Goal: Obtain resource: Download file/media

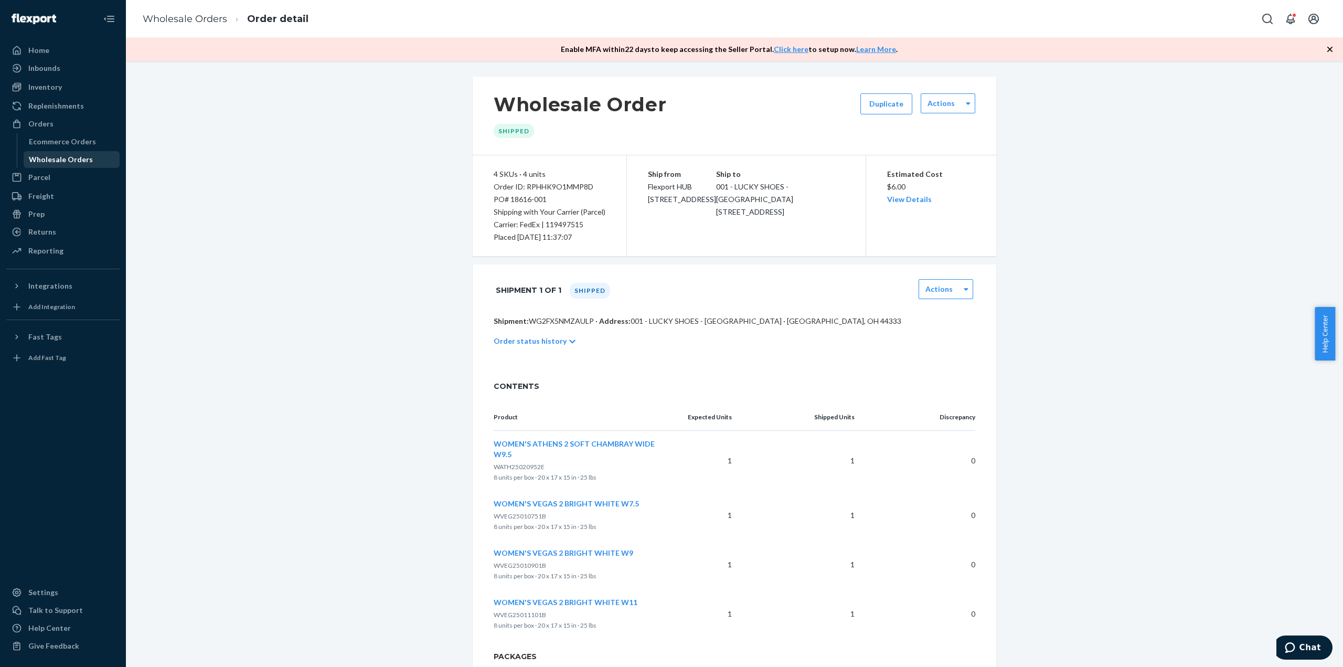
click at [31, 158] on div "Wholesale Orders" at bounding box center [61, 159] width 64 height 10
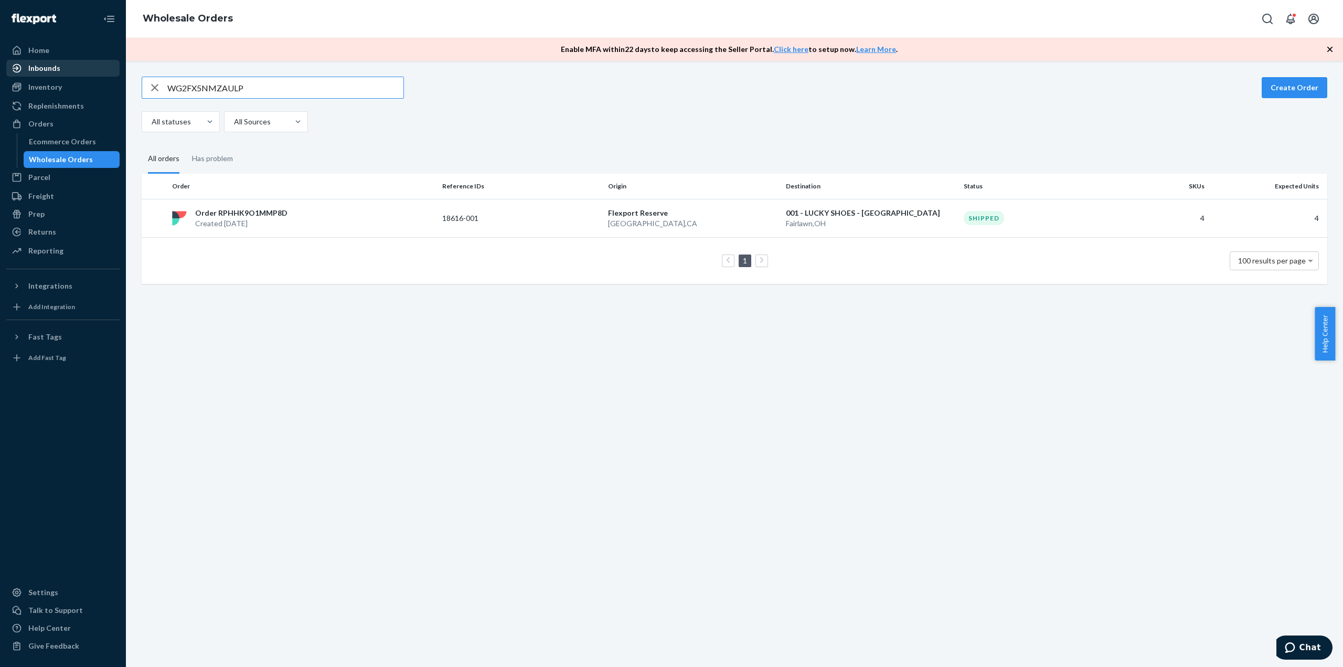
drag, startPoint x: 243, startPoint y: 84, endPoint x: 98, endPoint y: 75, distance: 146.2
click at [98, 75] on div "Home Inbounds Shipping Plans Problems Inventory Products Replenishments Orders …" at bounding box center [671, 333] width 1343 height 667
click at [203, 89] on input "WG2FX5NMZAULP" at bounding box center [285, 87] width 236 height 21
paste input "18616-001"
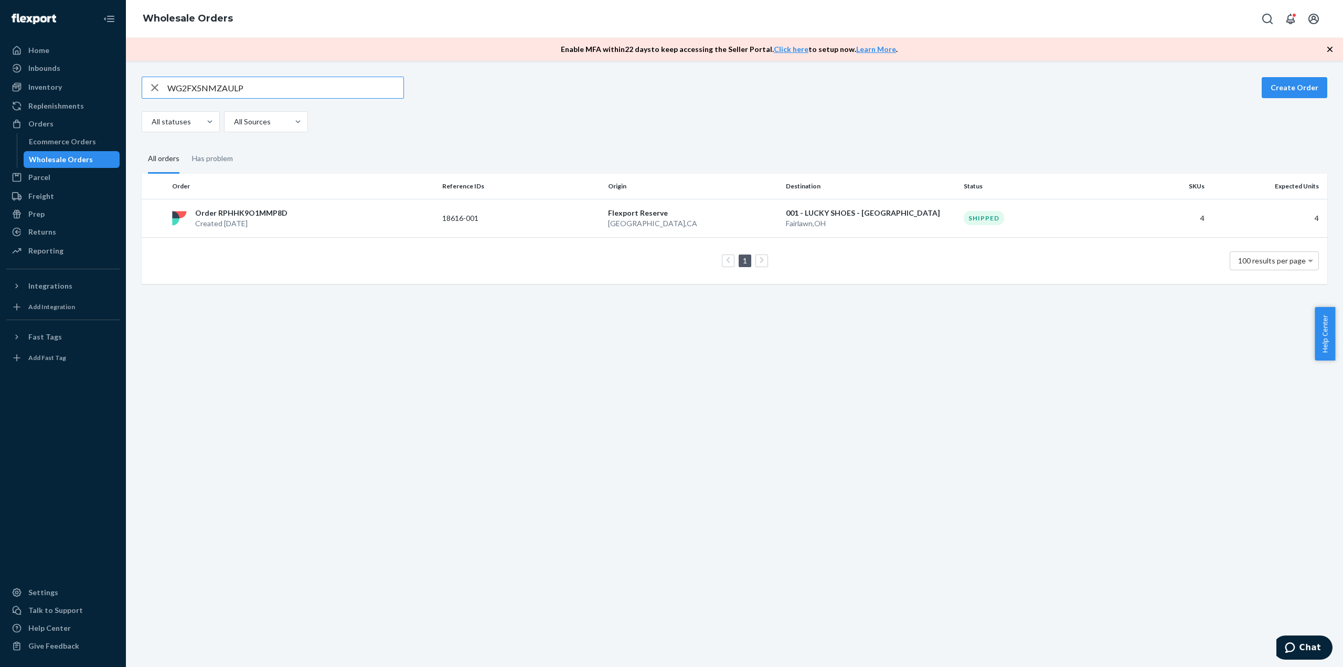
type input "18616-001"
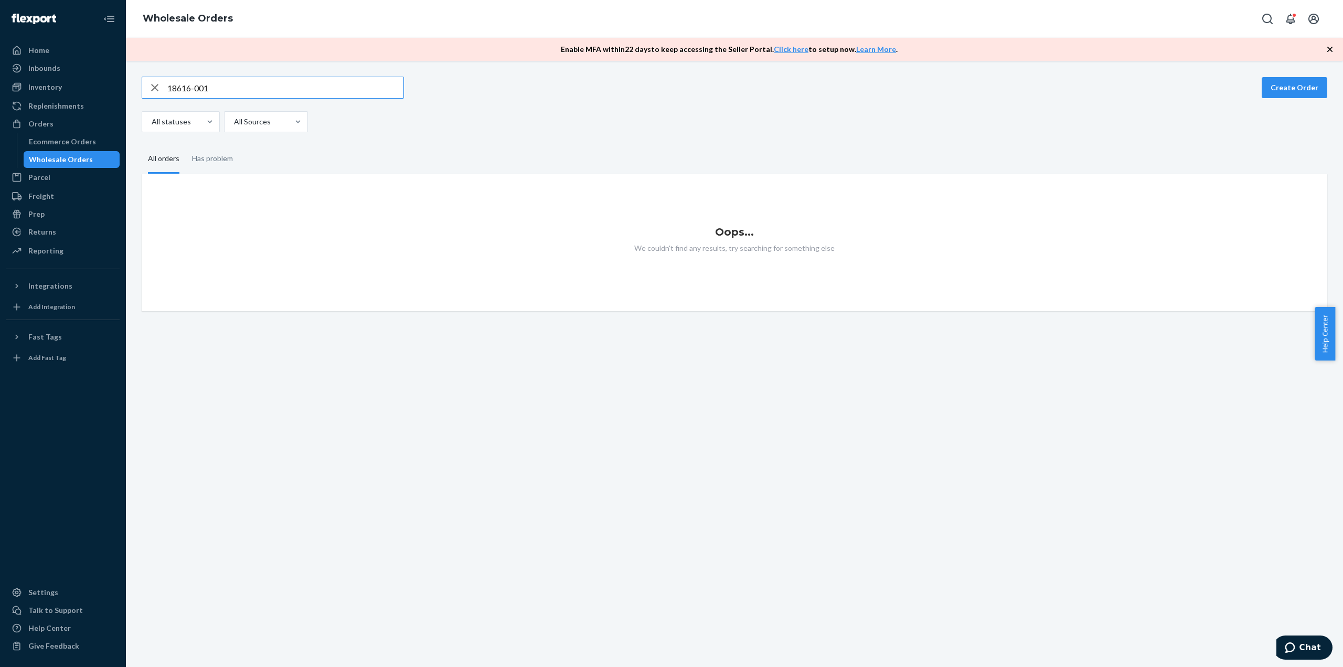
drag, startPoint x: 218, startPoint y: 87, endPoint x: 123, endPoint y: 82, distance: 95.1
click at [123, 82] on div "Home Inbounds Shipping Plans Problems Inventory Products Replenishments Orders …" at bounding box center [671, 333] width 1343 height 667
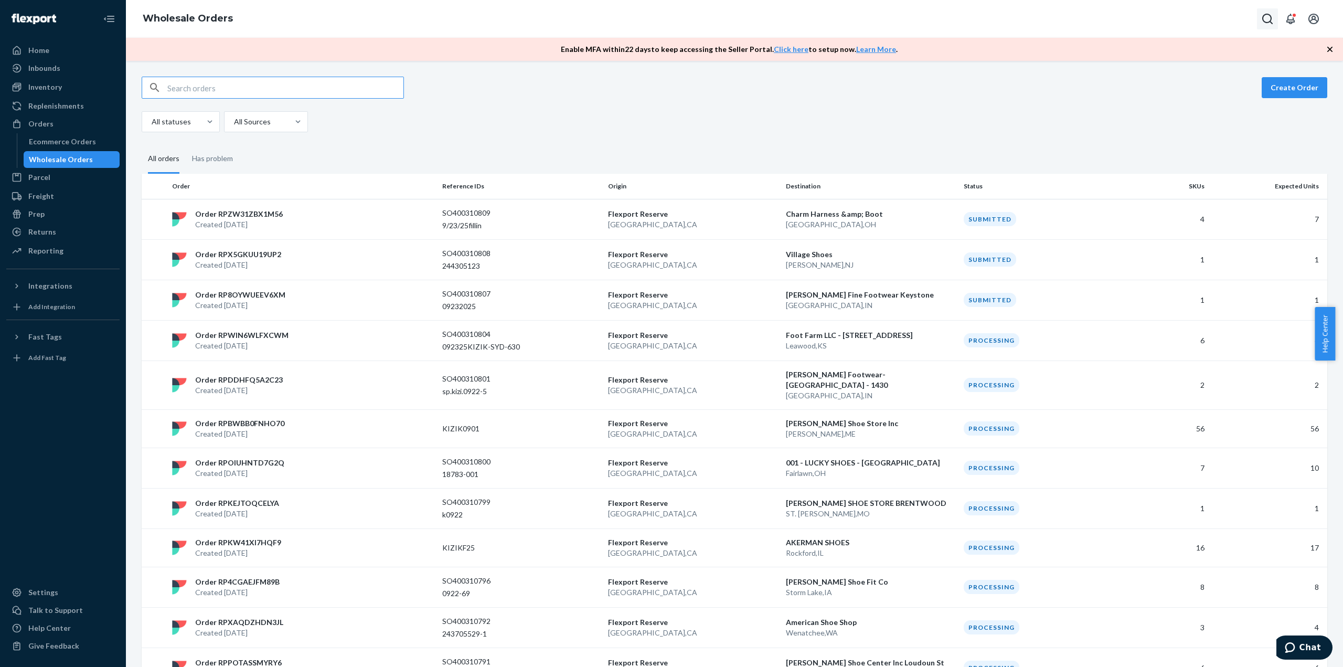
click at [1272, 16] on icon "Open Search Box" at bounding box center [1267, 19] width 13 height 13
type input "18616"
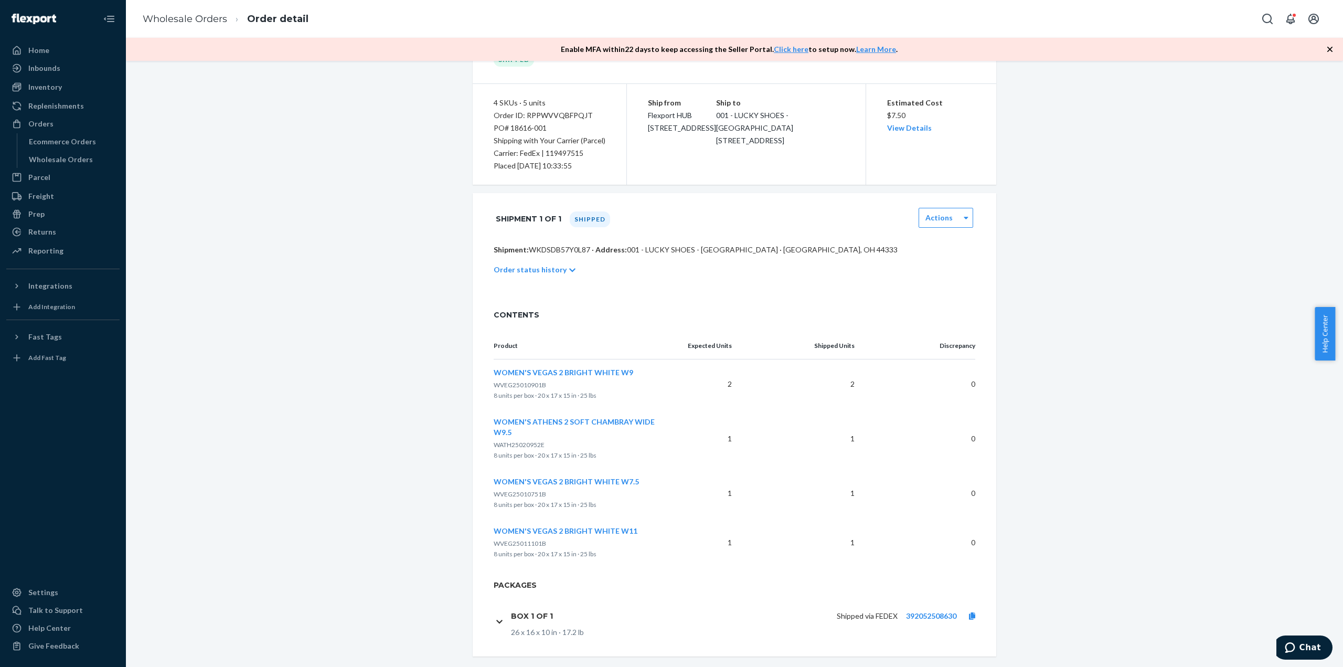
scroll to position [75, 0]
click at [552, 119] on div "PO# 18616-001" at bounding box center [550, 125] width 112 height 13
click at [551, 111] on div "Order ID: RPPWVVQBFPQJT" at bounding box center [550, 112] width 112 height 13
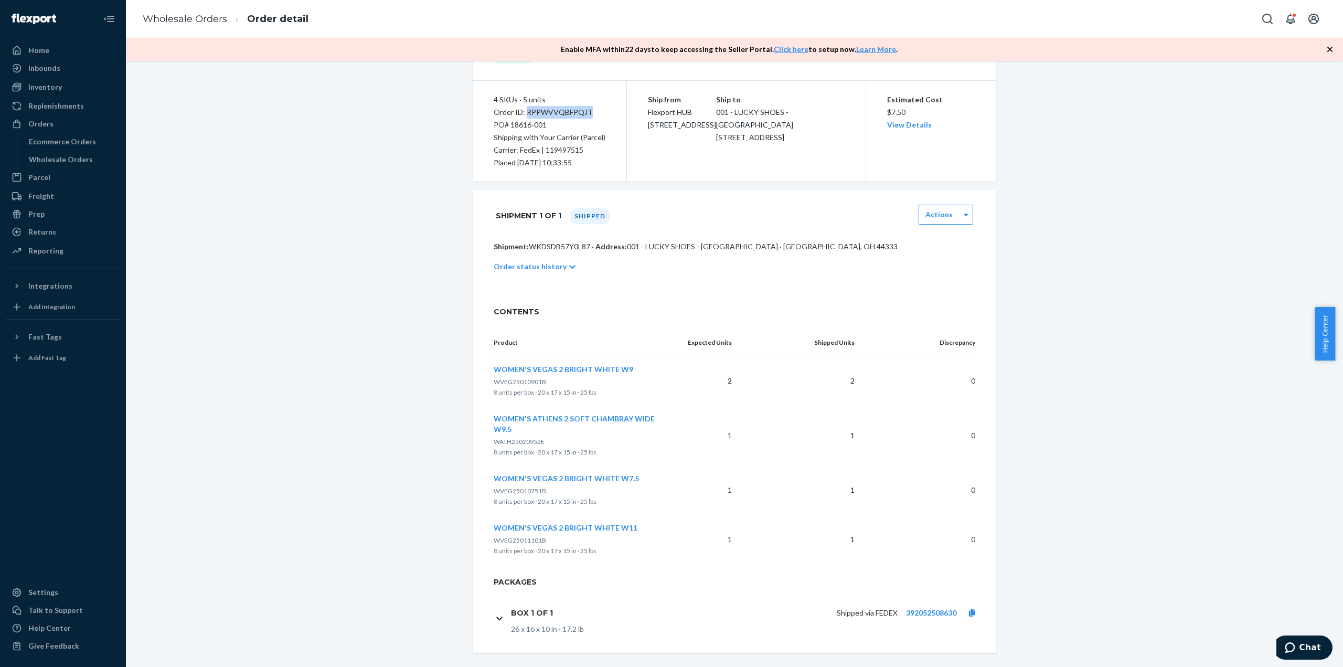
copy div "RPPWVVQBFPQJT"
click at [545, 245] on p "Shipment: WKDSDB57Y0L87 · Address: 001 - LUCKY SHOES - [GEOGRAPHIC_DATA] · [GEO…" at bounding box center [735, 246] width 482 height 10
copy p "WKDSDB57Y0L87"
click at [581, 285] on div "Shipment: WKDSDB57Y0L87 · Address: 001 - LUCKY SHOES - [GEOGRAPHIC_DATA] · [GEO…" at bounding box center [735, 267] width 524 height 52
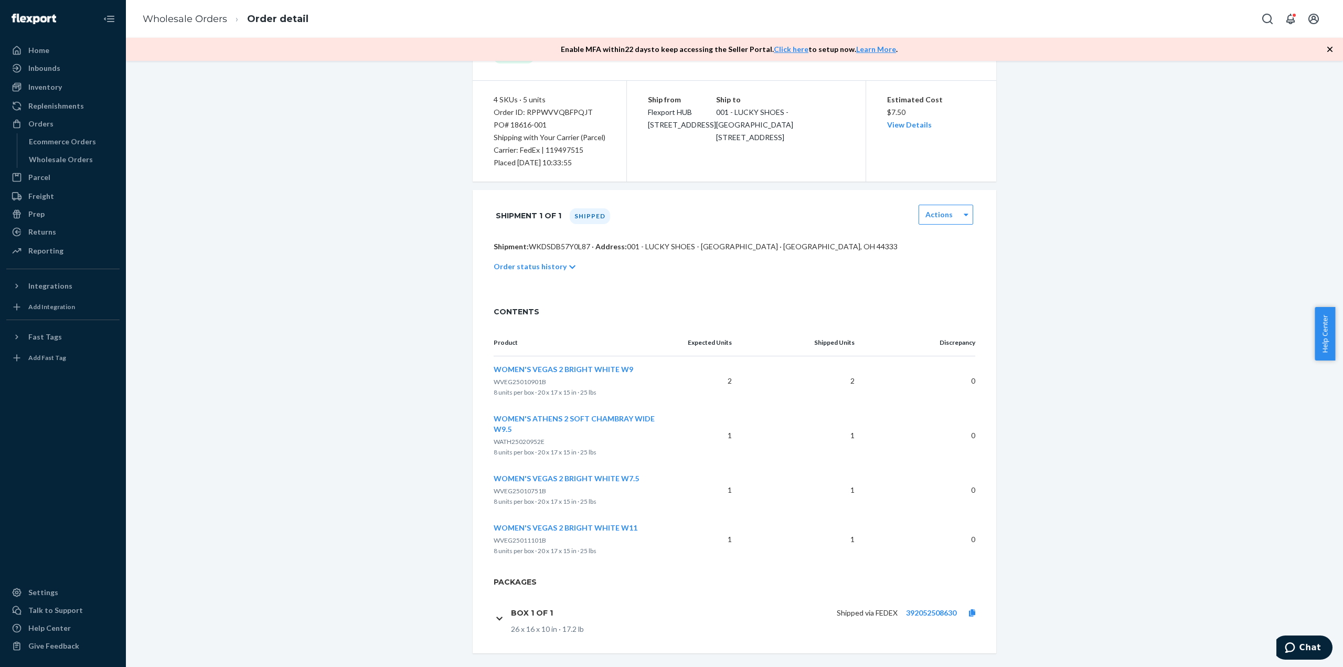
click at [548, 245] on p "Shipment: WKDSDB57Y0L87 · Address: 001 - LUCKY SHOES - [GEOGRAPHIC_DATA] · [GEO…" at bounding box center [735, 246] width 482 height 10
copy p "WKDSDB57Y0L87"
click at [964, 211] on icon at bounding box center [966, 214] width 5 height 7
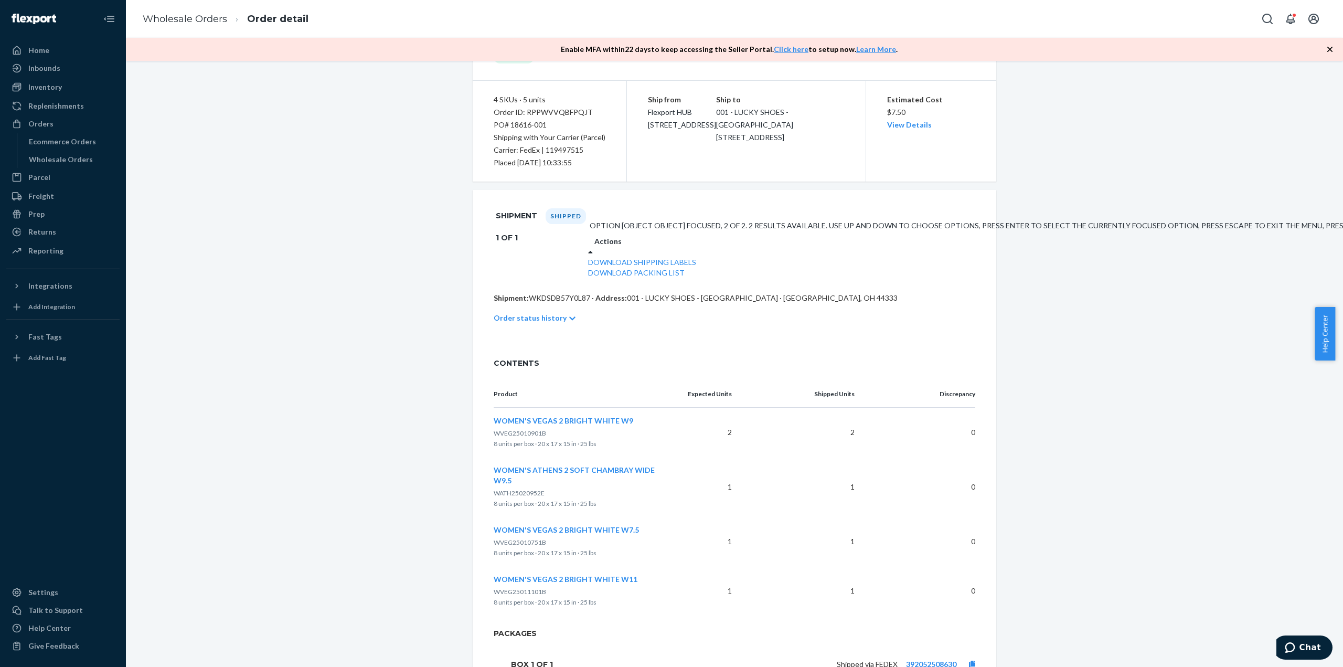
click at [937, 278] on div "Download Packing List" at bounding box center [1058, 273] width 941 height 10
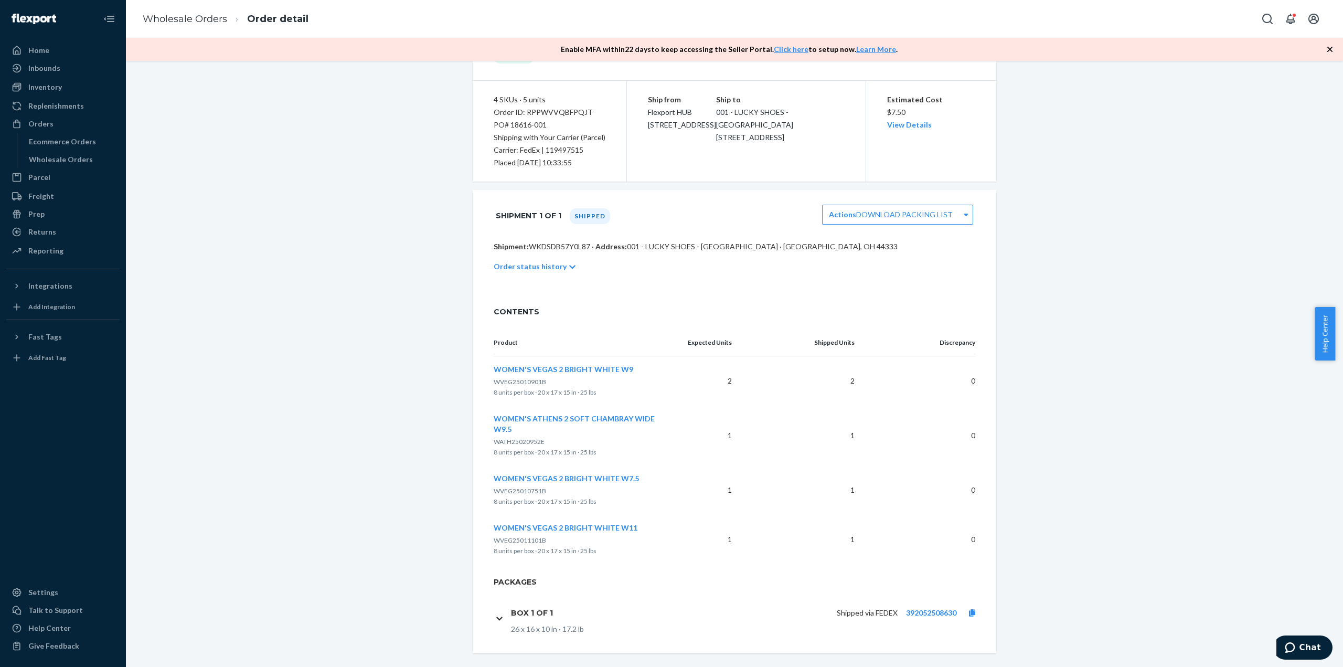
click at [933, 286] on div "Shipment: WKDSDB57Y0L87 · Address: 001 - LUCKY SHOES - [GEOGRAPHIC_DATA] · [GEO…" at bounding box center [735, 267] width 524 height 52
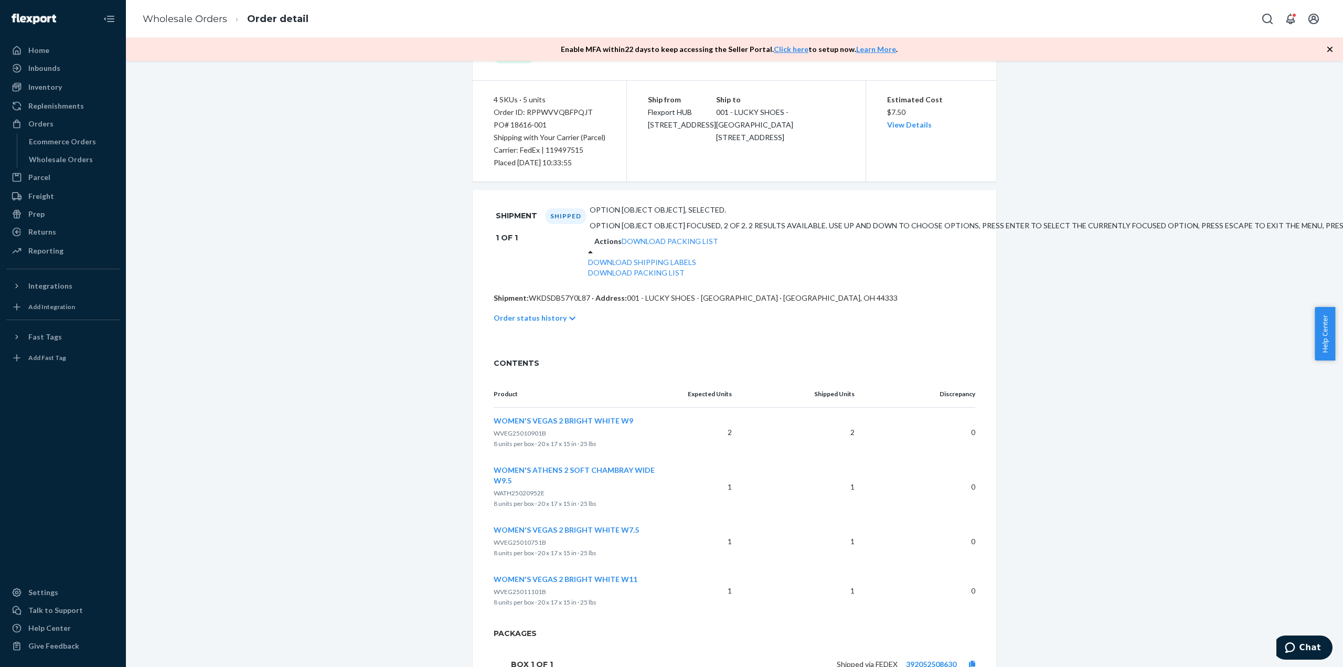
click at [954, 236] on div "Actions Download Packing List" at bounding box center [1058, 241] width 941 height 10
click at [685, 277] on link "Download Packing List" at bounding box center [636, 272] width 97 height 9
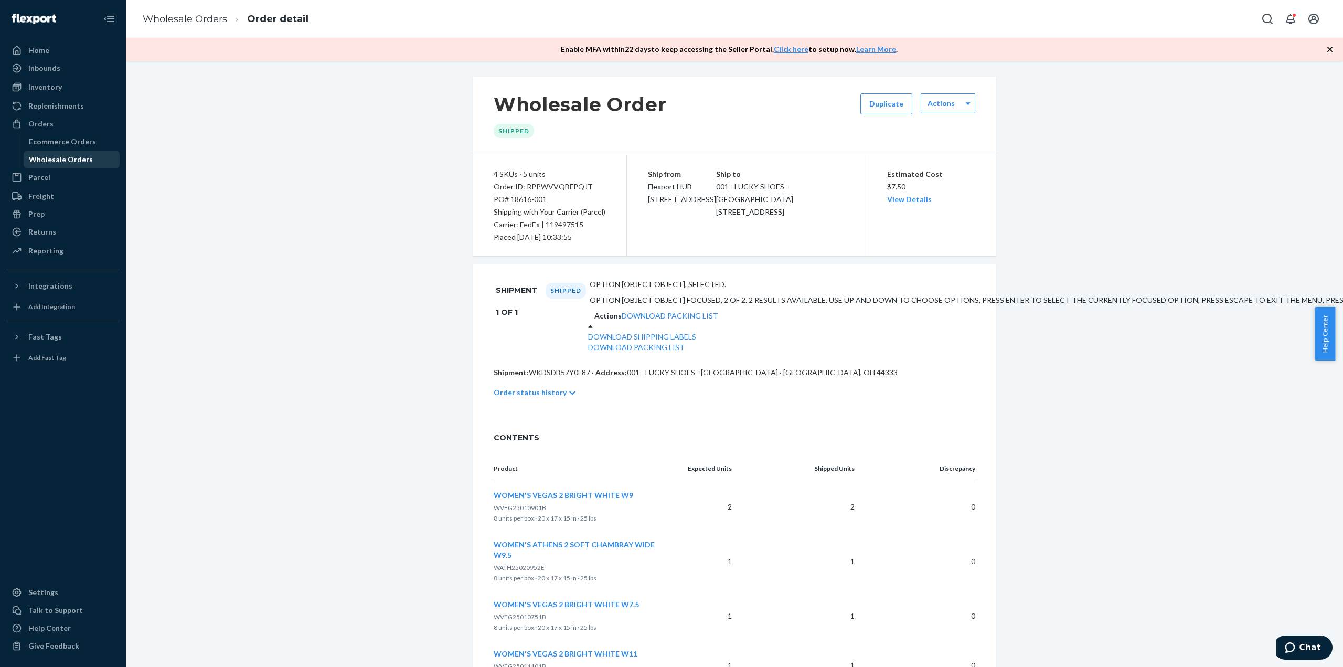
click at [54, 159] on div "Wholesale Orders" at bounding box center [61, 159] width 64 height 10
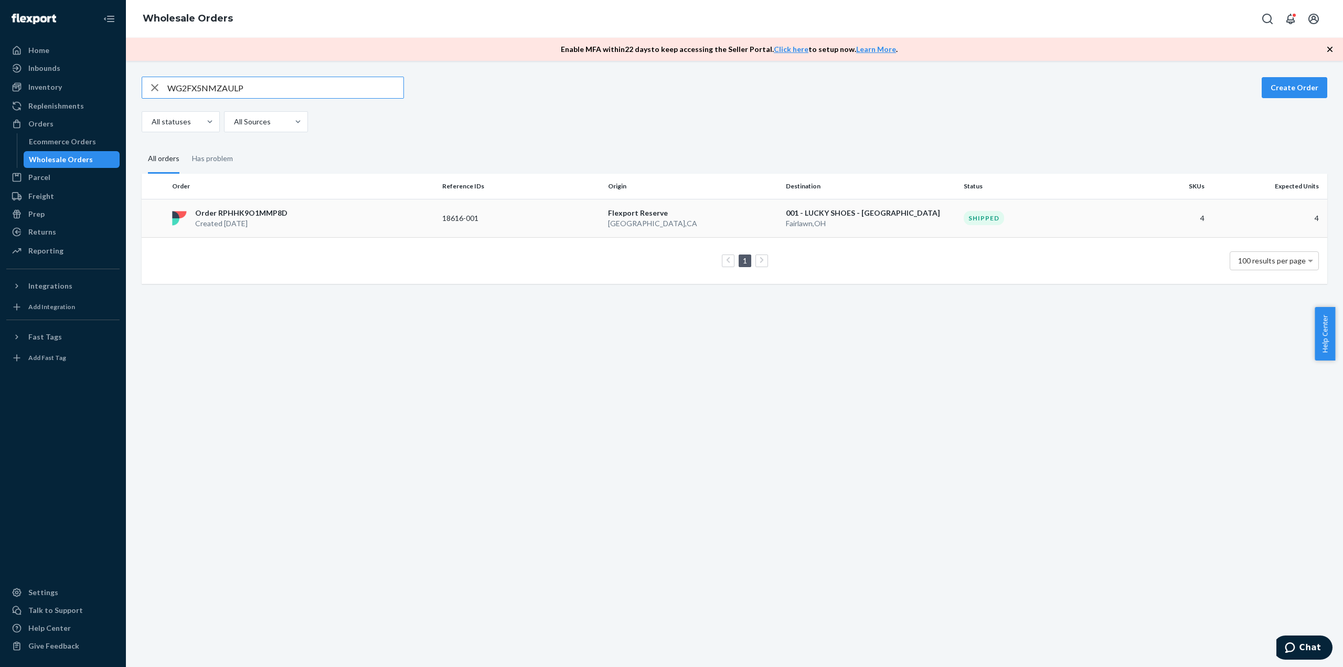
type input "WG2FX5NMZAULP"
click at [378, 219] on div "Order RPHHK9O1MMP8D Created [DATE]" at bounding box center [303, 218] width 270 height 21
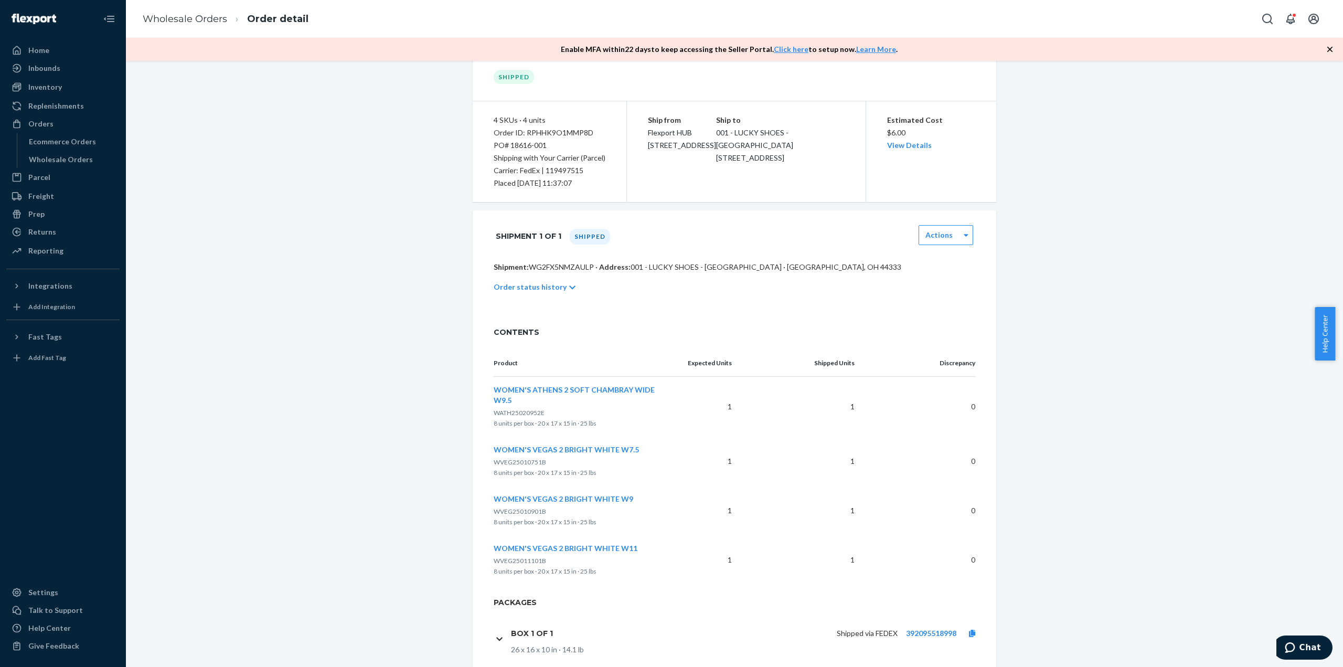
scroll to position [75, 0]
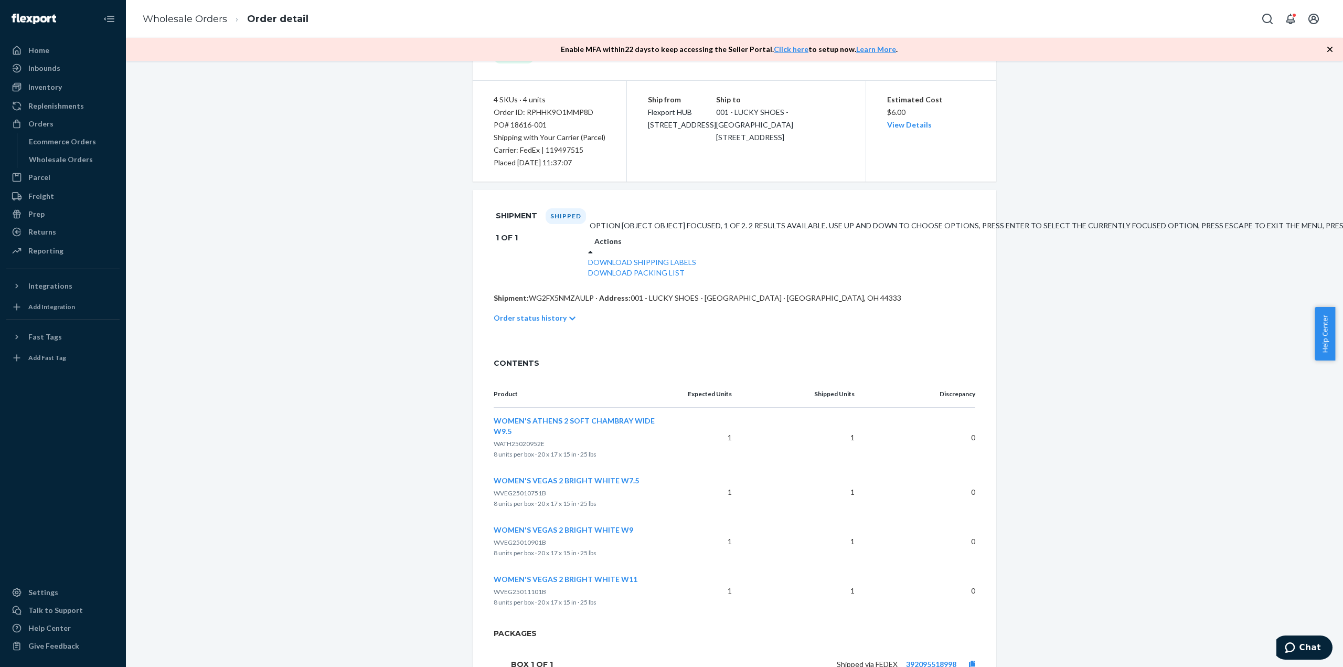
click at [593, 248] on icon at bounding box center [590, 251] width 5 height 7
click at [685, 277] on link "Download Packing List" at bounding box center [636, 272] width 97 height 9
